Goal: Book appointment/travel/reservation

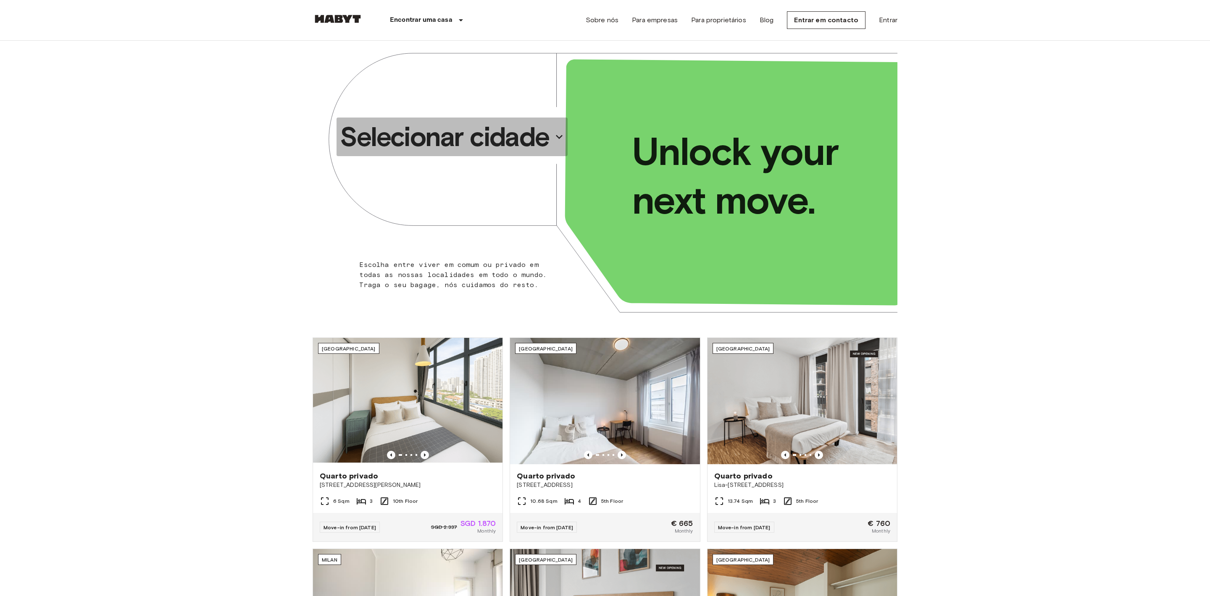
click at [478, 139] on p "Selecionar cidade" at bounding box center [444, 137] width 209 height 34
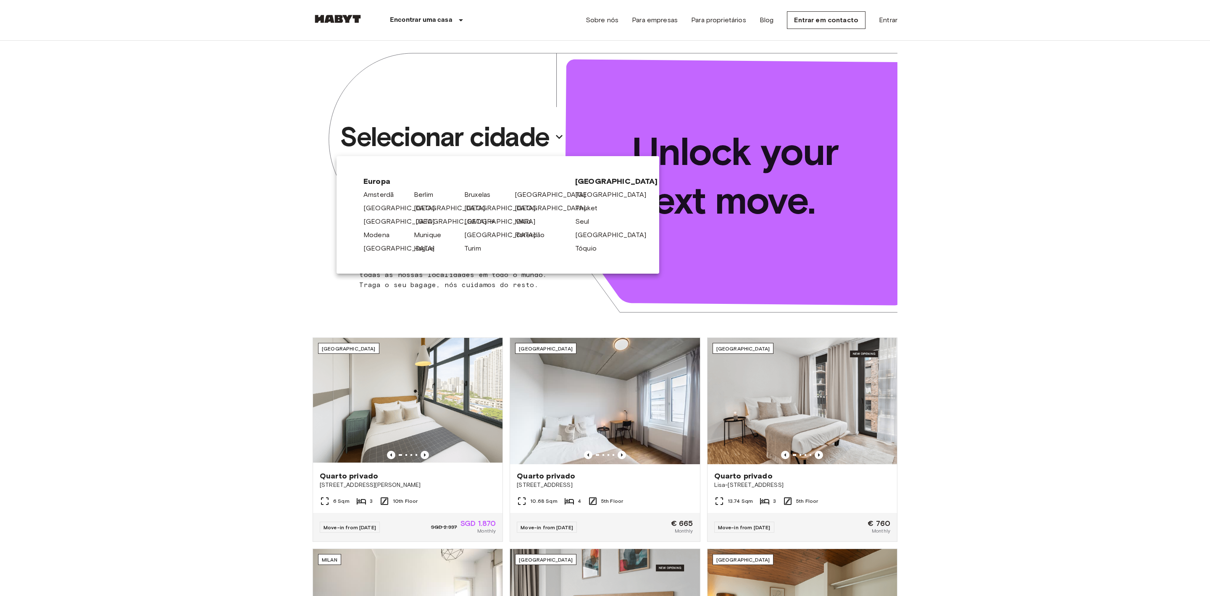
click at [425, 221] on link "[GEOGRAPHIC_DATA]" at bounding box center [455, 222] width 80 height 10
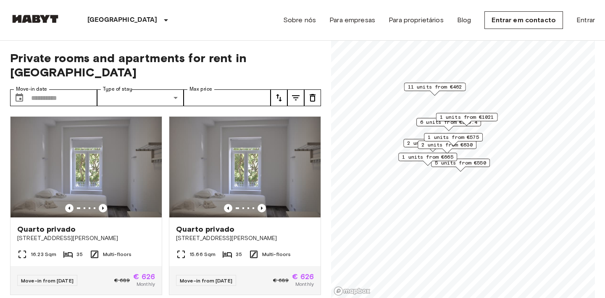
click at [439, 136] on span "1 units from €575" at bounding box center [453, 138] width 51 height 8
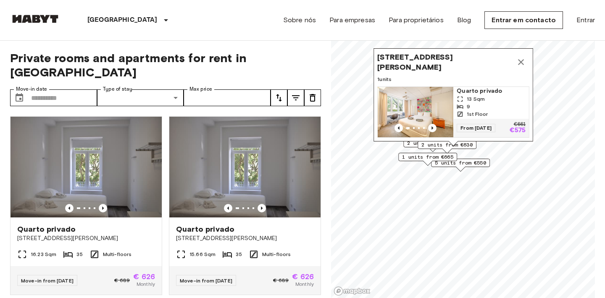
click at [447, 157] on span "1 units from €665" at bounding box center [427, 157] width 51 height 8
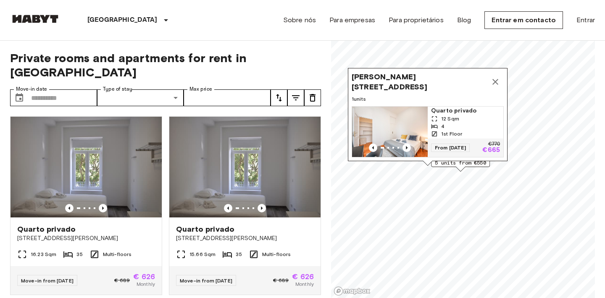
click at [493, 79] on icon "Map marker" at bounding box center [495, 82] width 10 height 10
